Goal: Complete application form

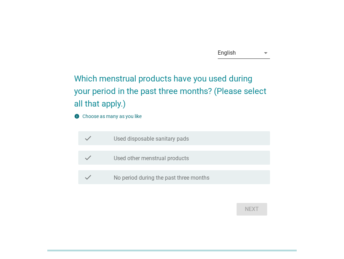
click at [258, 50] on div "English" at bounding box center [239, 52] width 42 height 11
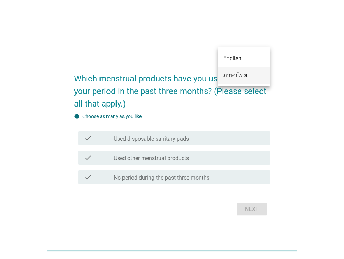
click at [239, 73] on div "ภาษาไทย" at bounding box center [243, 75] width 41 height 8
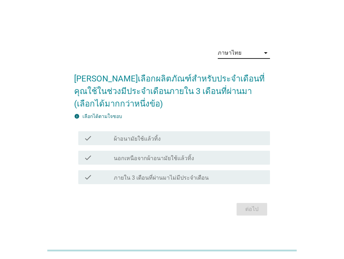
click at [165, 137] on div "check_box_outline_blank ผ้าอนามัยใช้แล้วทิ้ง" at bounding box center [189, 138] width 151 height 8
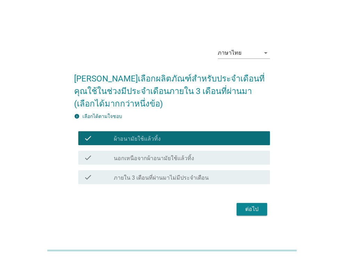
click at [244, 210] on div "ต่อไป" at bounding box center [251, 209] width 19 height 8
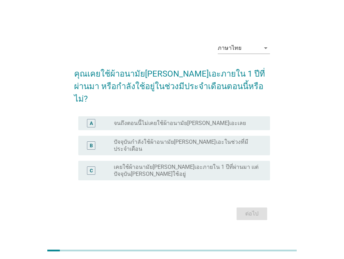
click at [216, 138] on label "ปัจจุบันกำลังใช้ผ้าอนามัย[PERSON_NAME]เอะในช่วงที่มีประจำเดือน" at bounding box center [186, 145] width 145 height 14
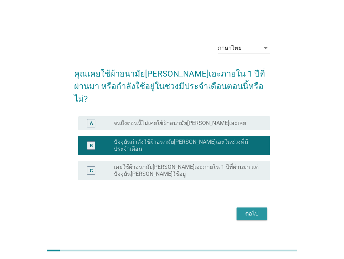
click at [247, 209] on div "ต่อไป" at bounding box center [251, 213] width 19 height 8
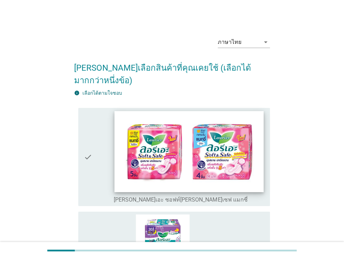
click at [198, 150] on img at bounding box center [189, 151] width 149 height 81
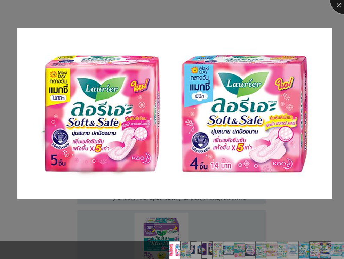
click at [336, 4] on div at bounding box center [344, 0] width 28 height 28
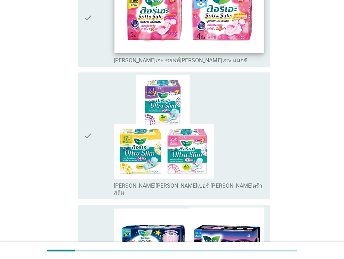
scroll to position [278, 0]
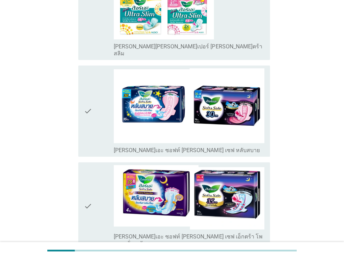
click at [87, 101] on icon "check" at bounding box center [88, 111] width 8 height 86
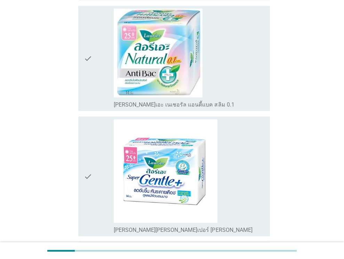
scroll to position [1183, 0]
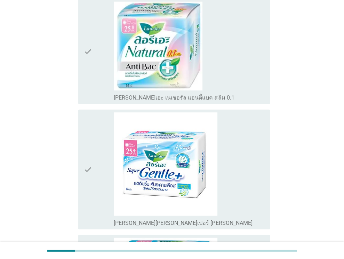
click at [83, 125] on div "check check_box_outline_blank [PERSON_NAME][PERSON_NAME]เปอร์ [PERSON_NAME]" at bounding box center [174, 170] width 192 height 120
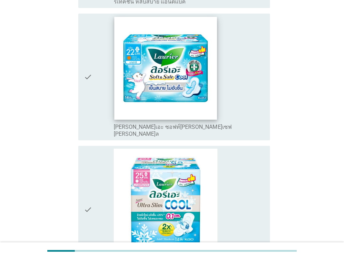
scroll to position [1687, 0]
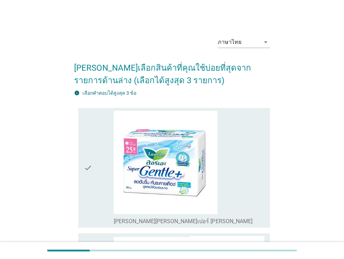
click at [85, 170] on icon "check" at bounding box center [88, 168] width 8 height 114
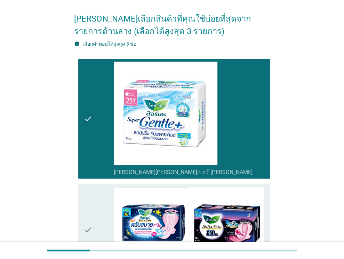
scroll to position [139, 0]
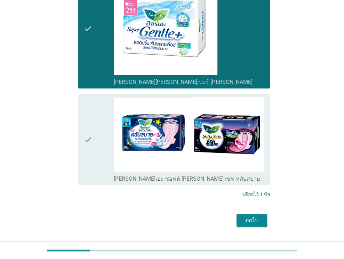
click at [95, 148] on div "check" at bounding box center [99, 140] width 30 height 86
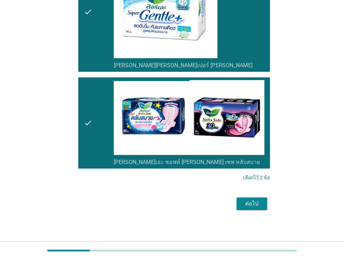
scroll to position [156, 0]
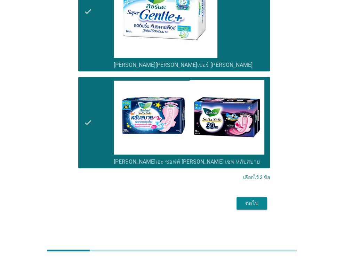
click at [254, 203] on div "ต่อไป" at bounding box center [251, 203] width 19 height 8
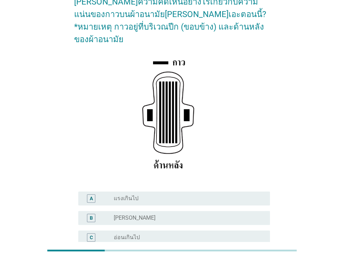
scroll to position [70, 0]
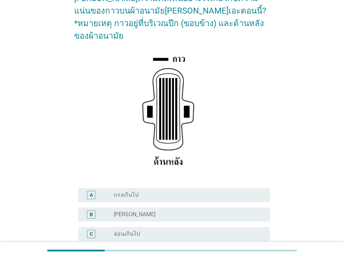
click at [152, 211] on div "radio_button_unchecked [PERSON_NAME]" at bounding box center [186, 214] width 145 height 7
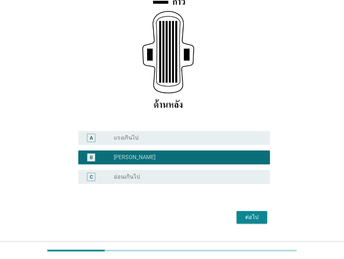
scroll to position [128, 0]
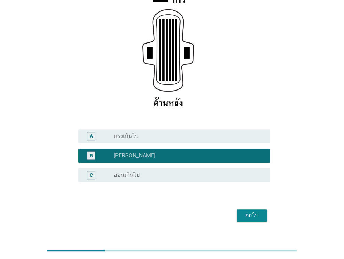
click at [258, 211] on div "ต่อไป" at bounding box center [251, 215] width 19 height 8
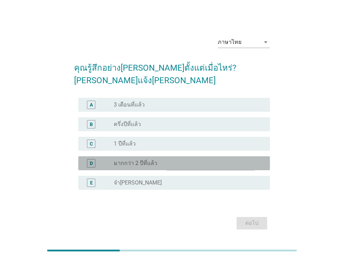
click at [154, 160] on label "มากกว่า 2 ปีที่แล้ว" at bounding box center [135, 163] width 43 height 7
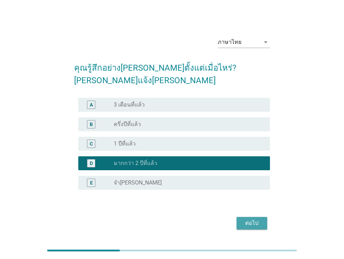
click at [255, 219] on div "ต่อไป" at bounding box center [251, 223] width 19 height 8
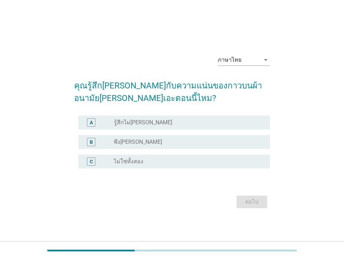
click at [148, 141] on div "radio_button_unchecked พึง[PERSON_NAME]" at bounding box center [186, 141] width 145 height 7
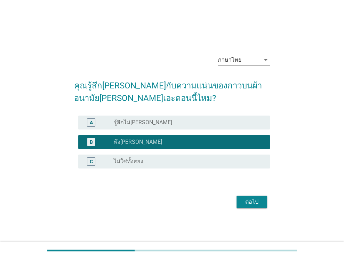
click at [258, 200] on div "ต่อไป" at bounding box center [251, 202] width 19 height 8
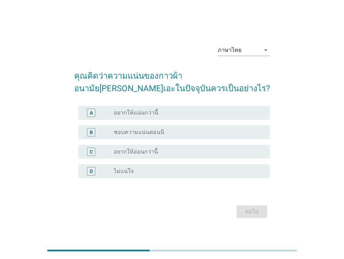
click at [173, 133] on div "radio_button_unchecked ชอบความแน่นตอนนี" at bounding box center [186, 132] width 145 height 7
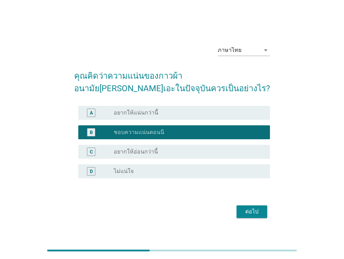
click at [247, 212] on div "ต่อไป" at bounding box center [251, 211] width 19 height 8
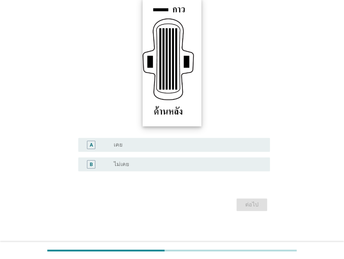
scroll to position [109, 0]
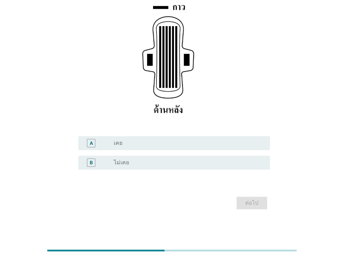
click at [157, 164] on div "radio_button_unchecked ไม่เคย" at bounding box center [186, 162] width 145 height 7
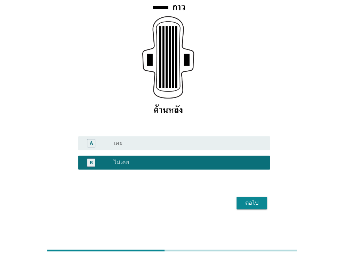
click at [256, 200] on div "ต่อไป" at bounding box center [251, 203] width 19 height 8
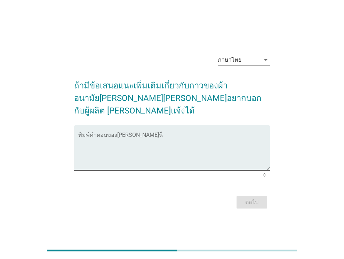
click at [148, 134] on textarea "พิมพ์คำตอบของคุณ ที่นี่" at bounding box center [174, 152] width 192 height 37
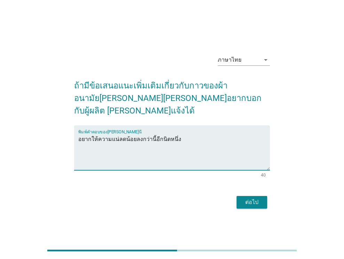
type textarea "อยากให้ความแน่ลดน้อยลงกว่านี้อีกนิดหนึ่ง"
click at [258, 198] on div "ต่อไป" at bounding box center [251, 202] width 19 height 8
